Goal: Information Seeking & Learning: Understand process/instructions

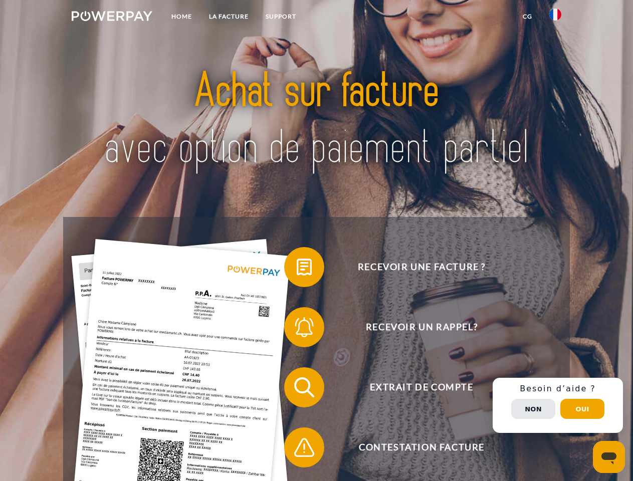
click at [112, 18] on img at bounding box center [112, 16] width 81 height 10
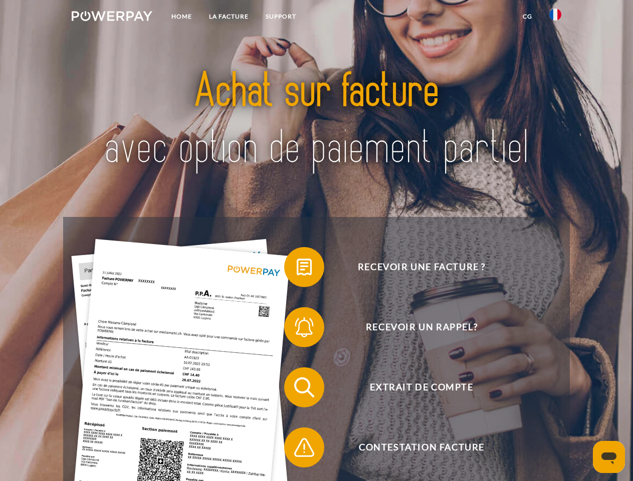
click at [556, 18] on img at bounding box center [556, 15] width 12 height 12
click at [528, 17] on link "CG" at bounding box center [528, 17] width 27 height 18
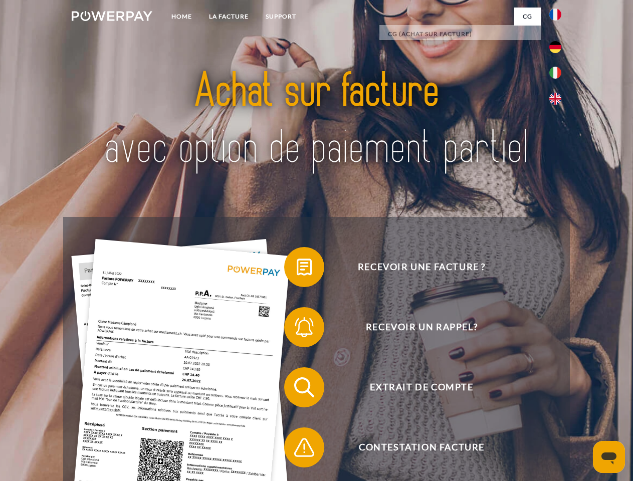
click at [297, 269] on span at bounding box center [289, 267] width 50 height 50
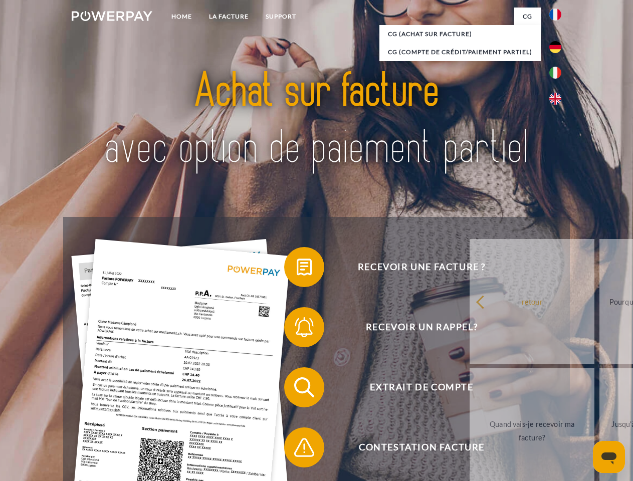
click at [297, 329] on div "Recevoir une facture ? Recevoir un rappel? Extrait de compte retour" at bounding box center [316, 417] width 507 height 401
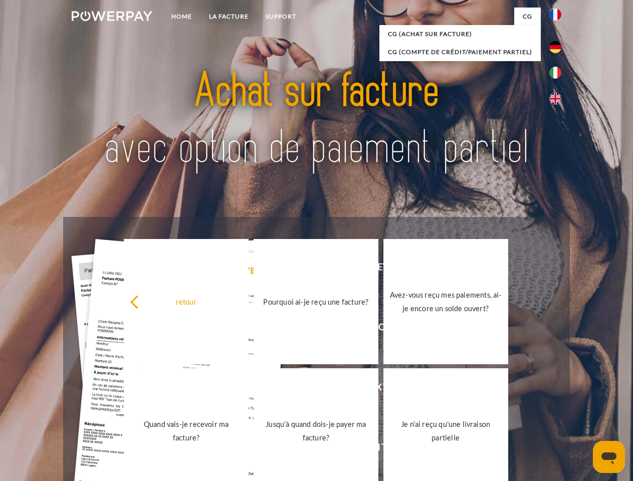
click at [297, 390] on link "Jusqu'à quand dois-je payer ma facture?" at bounding box center [316, 431] width 125 height 125
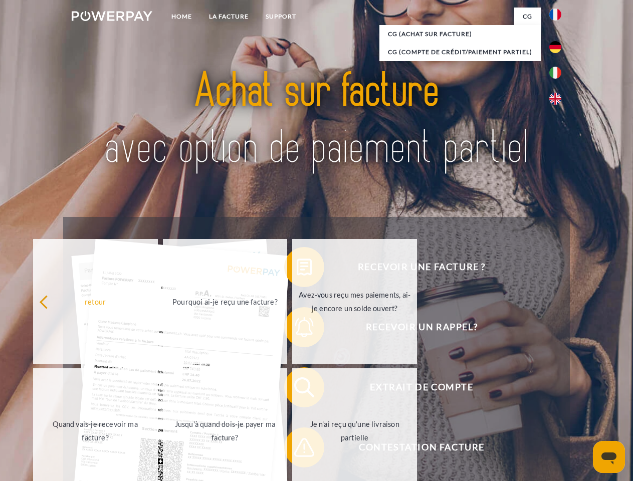
click at [297, 450] on span at bounding box center [289, 448] width 50 height 50
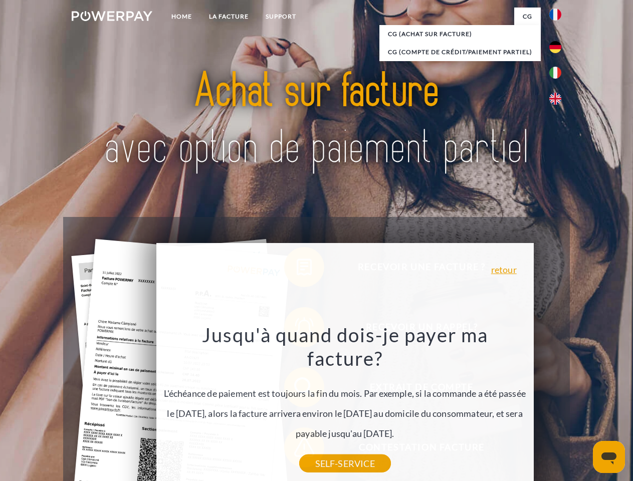
click at [558, 406] on div "Recevoir une facture ? Recevoir un rappel? Extrait de compte retour" at bounding box center [316, 417] width 507 height 401
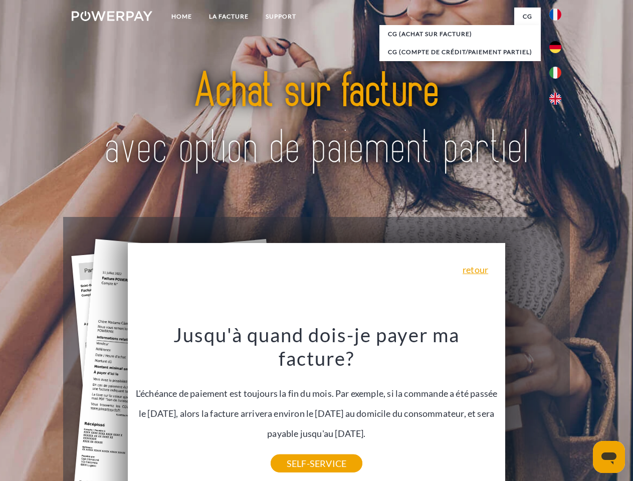
click at [534, 408] on span "Extrait de compte" at bounding box center [422, 388] width 246 height 40
click at [583, 409] on header "Home LA FACTURE Support" at bounding box center [316, 346] width 633 height 693
